Goal: Transaction & Acquisition: Purchase product/service

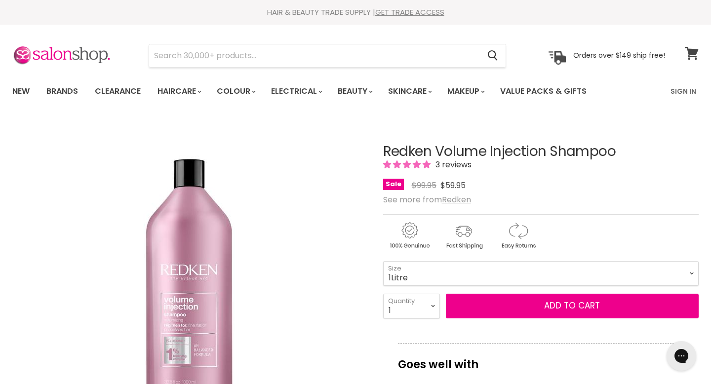
click at [695, 48] on span at bounding box center [698, 47] width 11 height 11
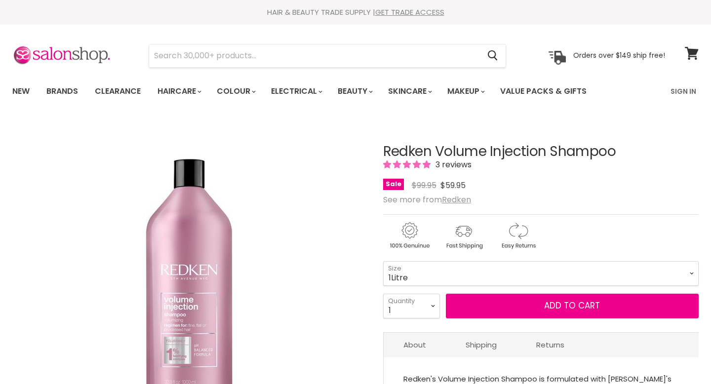
scroll to position [105, 0]
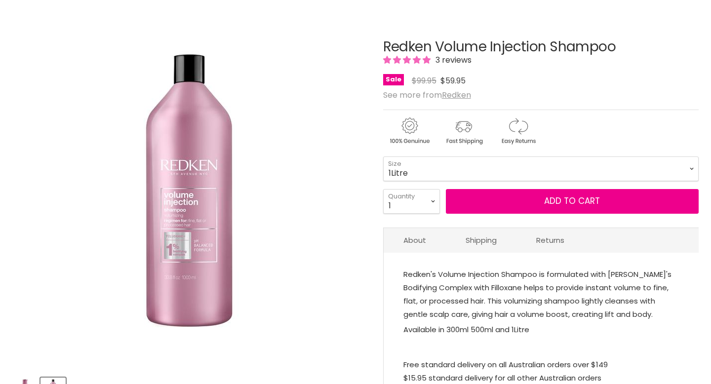
select select "1Litre"
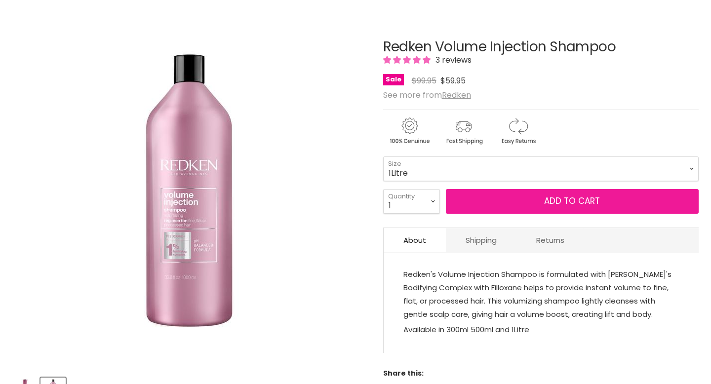
click at [536, 200] on button "Add to cart" at bounding box center [572, 201] width 253 height 25
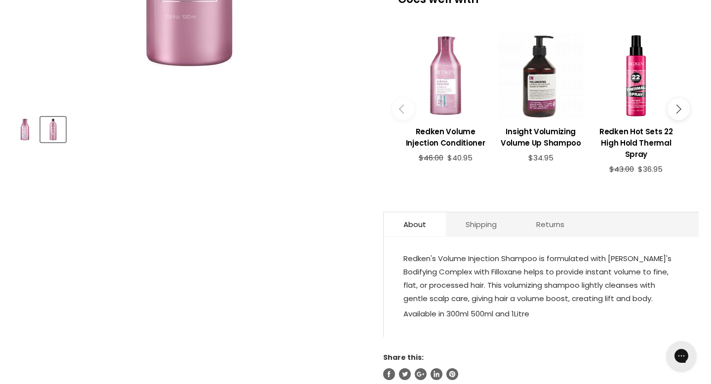
scroll to position [0, 0]
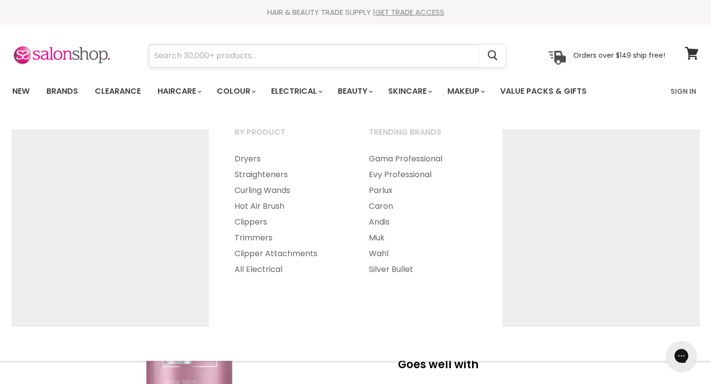
click at [244, 55] on input "Search" at bounding box center [314, 55] width 330 height 23
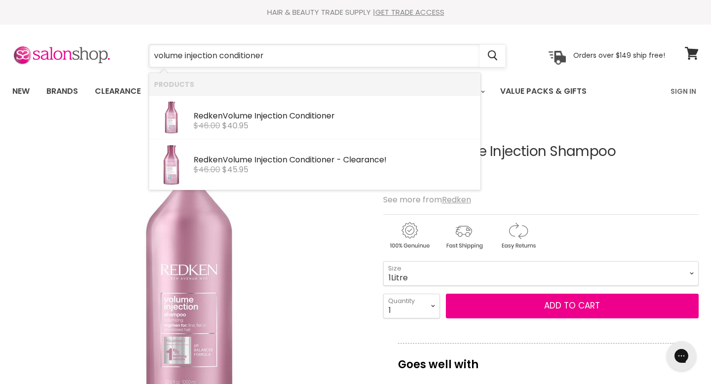
type input "volume injection conditioner"
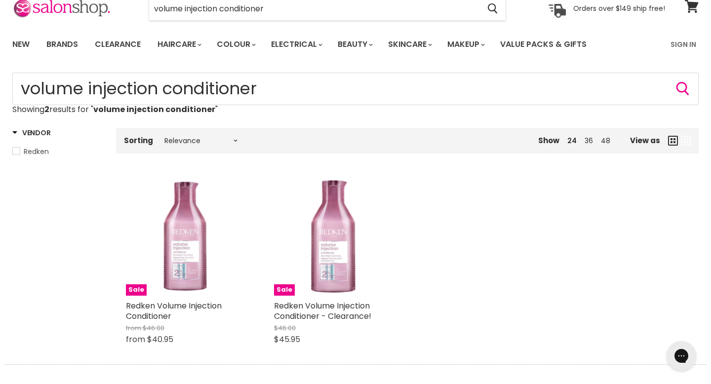
scroll to position [30, 0]
